Goal: Transaction & Acquisition: Subscribe to service/newsletter

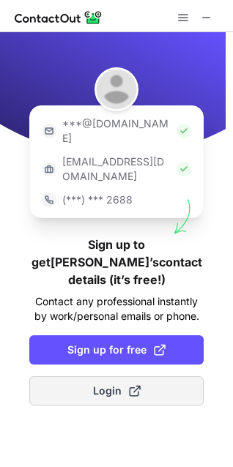
click at [135, 385] on span at bounding box center [135, 391] width 12 height 12
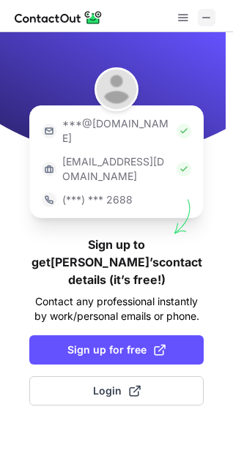
click at [201, 18] on span at bounding box center [207, 18] width 12 height 12
click at [182, 18] on span at bounding box center [183, 18] width 12 height 12
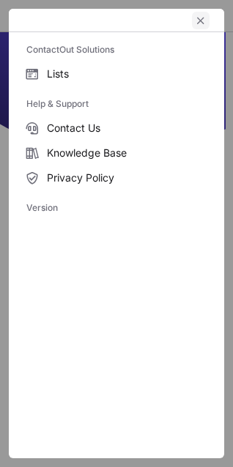
click at [204, 17] on span "left-button" at bounding box center [201, 21] width 12 height 12
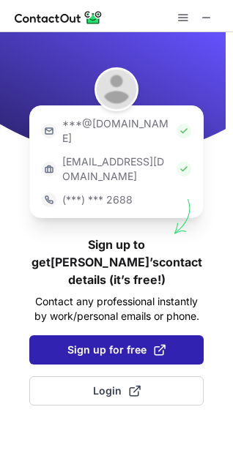
click at [98, 343] on span "Sign up for free" at bounding box center [116, 350] width 98 height 15
